Goal: Information Seeking & Learning: Learn about a topic

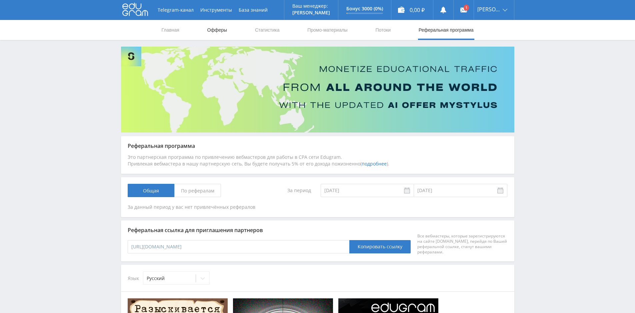
click at [223, 29] on link "Офферы" at bounding box center [217, 30] width 21 height 20
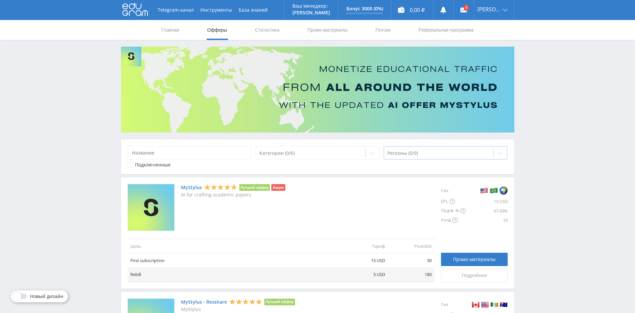
click at [479, 152] on div at bounding box center [438, 153] width 103 height 7
click at [464, 167] on div at bounding box center [445, 166] width 124 height 5
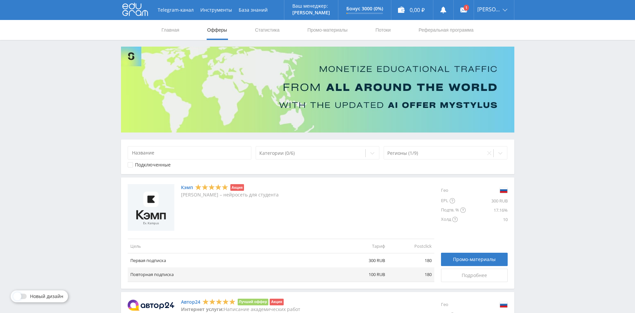
click at [626, 198] on div "Telegram-канал Инструменты База знаний Ваш менеджер: [PERSON_NAME] Alex Online …" at bounding box center [317, 309] width 635 height 618
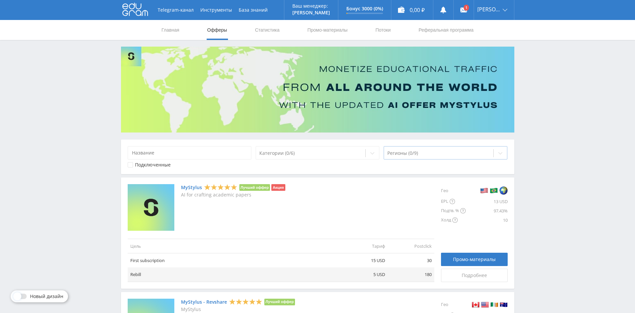
click at [497, 153] on icon at bounding box center [499, 153] width 5 height 5
click at [481, 173] on div at bounding box center [445, 171] width 124 height 5
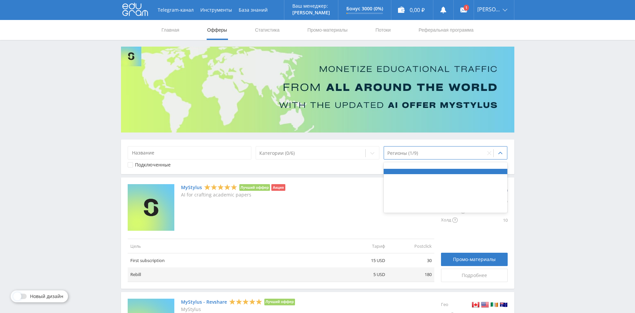
click at [583, 180] on div "Telegram-канал Инструменты База знаний Ваш менеджер: [PERSON_NAME] Alex Online …" at bounding box center [317, 265] width 635 height 530
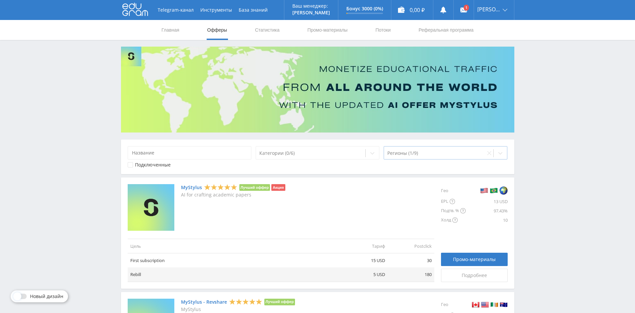
click at [461, 152] on div at bounding box center [434, 153] width 95 height 7
click at [320, 153] on div at bounding box center [310, 153] width 103 height 7
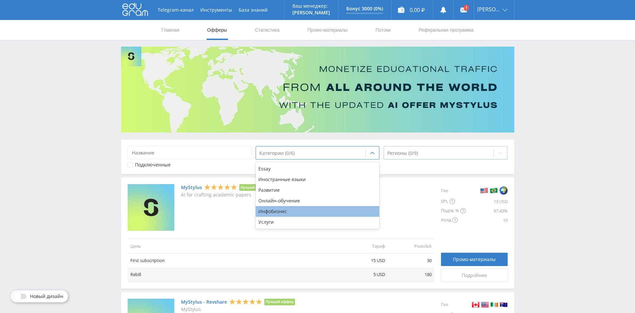
click at [286, 214] on div "Инфобизнес" at bounding box center [318, 211] width 124 height 11
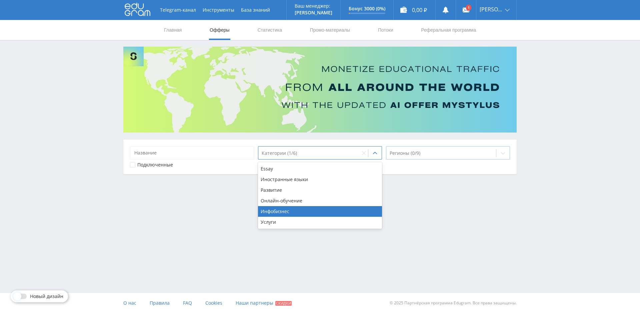
click at [556, 155] on div "Telegram-канал Инструменты База знаний Ваш менеджер: [PERSON_NAME] Alex Online …" at bounding box center [320, 104] width 640 height 208
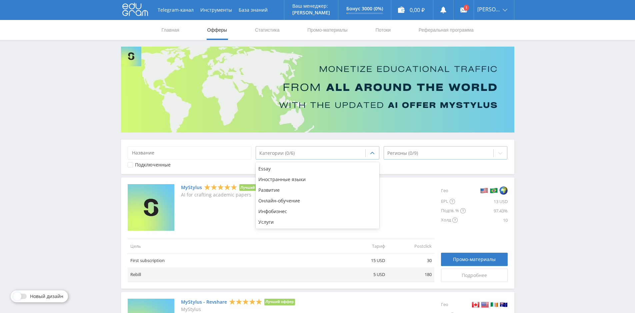
click at [330, 151] on div at bounding box center [310, 153] width 103 height 7
click at [278, 222] on div "Услуги" at bounding box center [318, 222] width 124 height 11
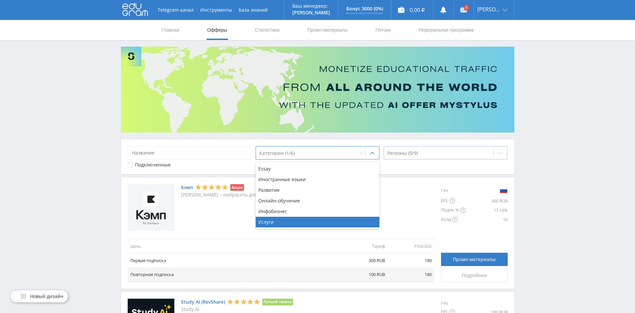
click at [526, 166] on div "Telegram-канал Инструменты База знаний Ваш менеджер: [PERSON_NAME] Alex Online …" at bounding box center [317, 216] width 635 height 433
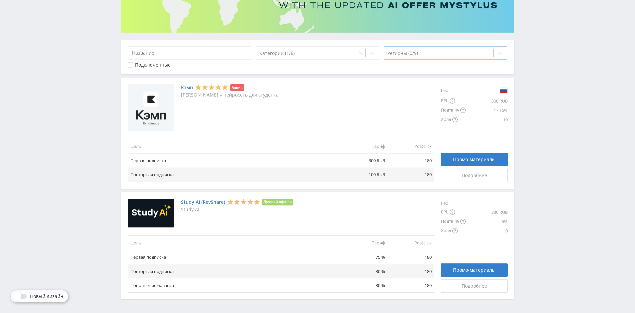
scroll to position [120, 0]
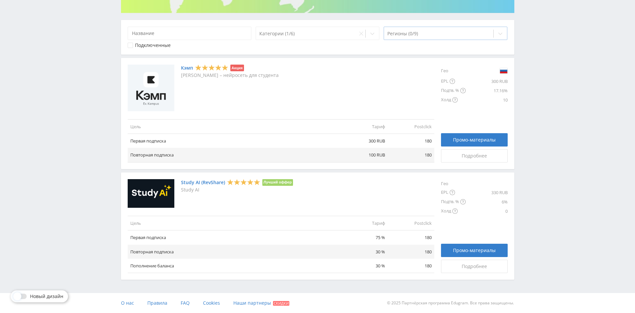
click at [193, 181] on link "Study AI (RevShare)" at bounding box center [203, 182] width 44 height 5
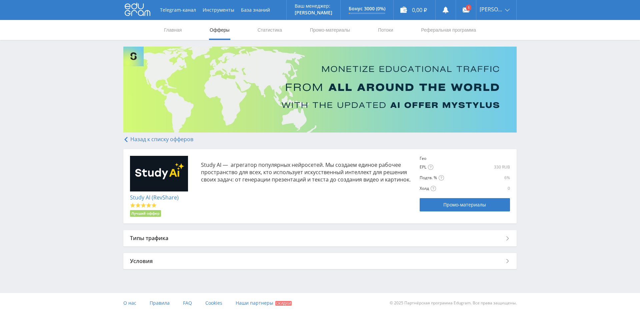
click at [167, 197] on link "Study AI (RevShare)" at bounding box center [154, 197] width 49 height 7
click at [146, 195] on link "Study AI (RevShare)" at bounding box center [154, 197] width 49 height 7
click at [156, 239] on div "Типы трафика" at bounding box center [319, 238] width 393 height 16
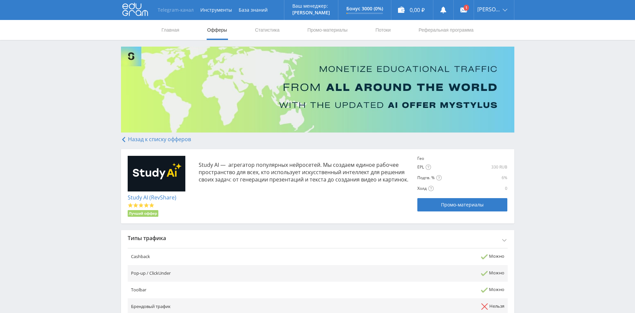
click at [171, 14] on link "Telegram-канал" at bounding box center [175, 10] width 43 height 20
